Goal: Transaction & Acquisition: Obtain resource

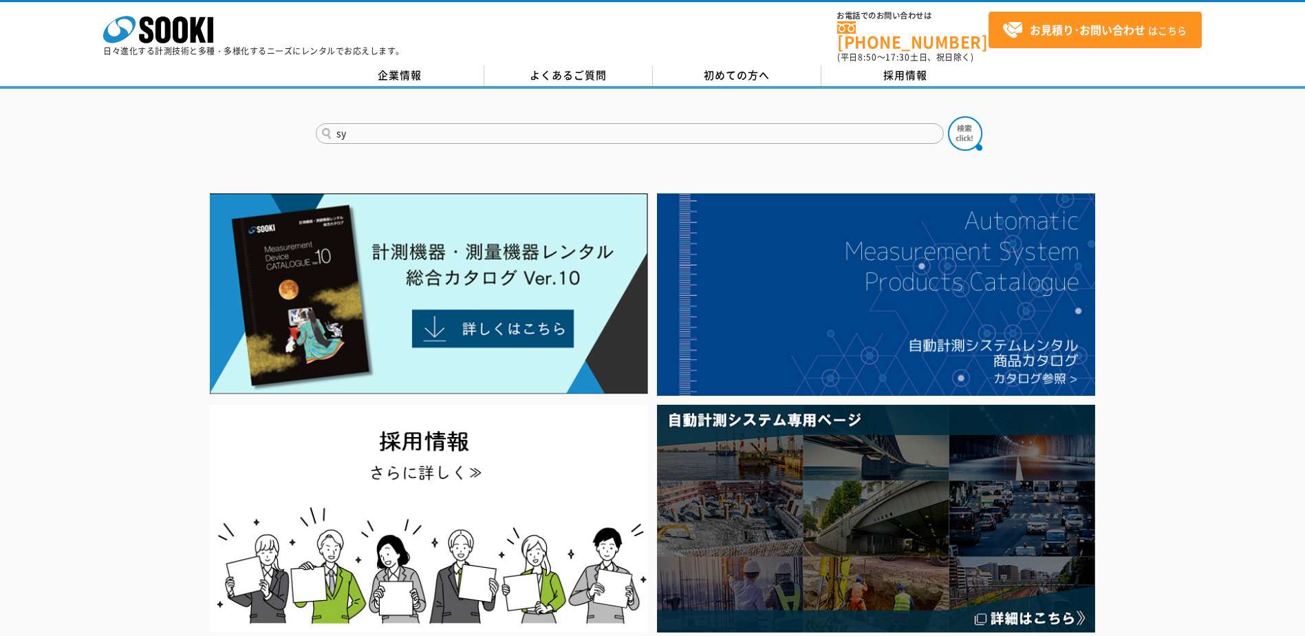
type input "s"
type input "非"
type input "照度計"
click at [963, 125] on img at bounding box center [965, 133] width 34 height 34
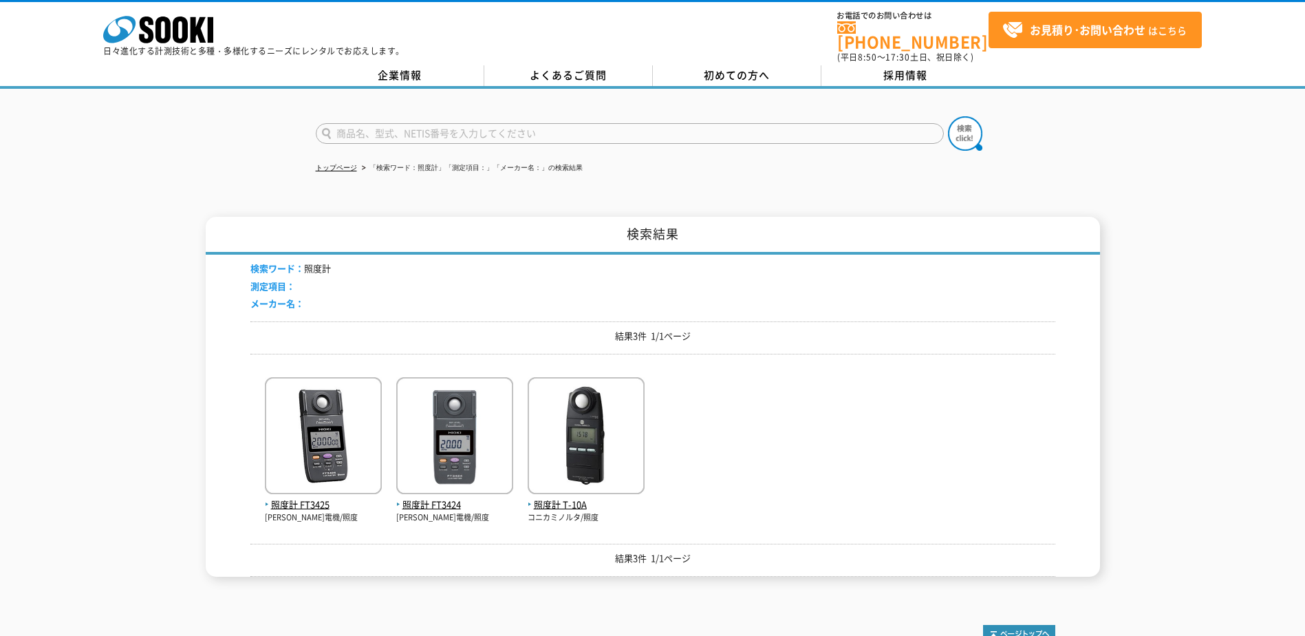
click at [142, 312] on div "検索結果 検索ワード： 照度計 測定項目： メーカー名： 結果3件 1/1ページ 照度計 FT3425 日置電機/照度" at bounding box center [652, 397] width 1305 height 360
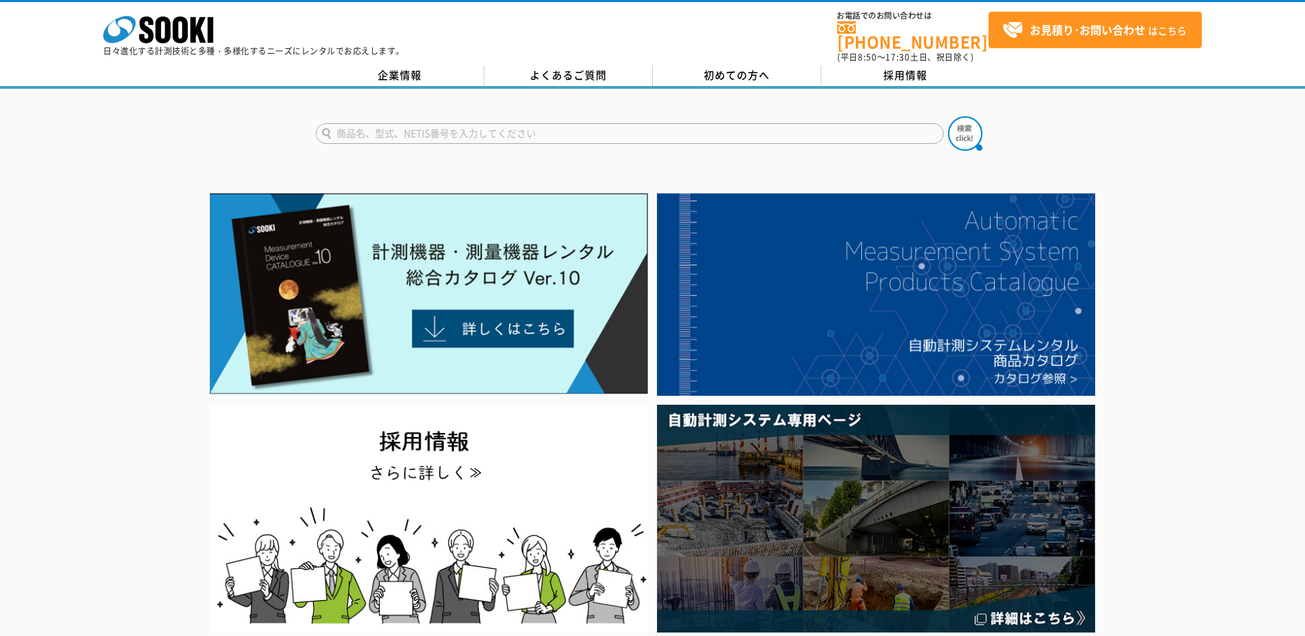
click at [449, 126] on input "text" at bounding box center [630, 133] width 628 height 21
type input "照度計"
click at [957, 120] on img at bounding box center [965, 133] width 34 height 34
